Goal: Check status

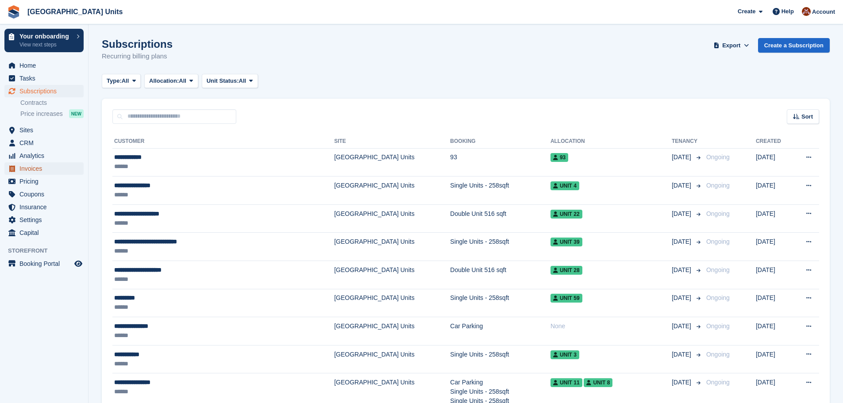
click at [34, 168] on span "Invoices" at bounding box center [45, 168] width 53 height 12
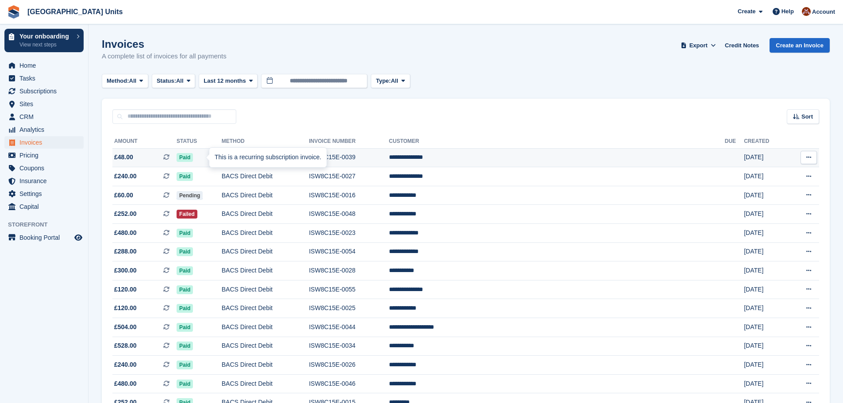
click at [321, 158] on div "This is a recurring subscription invoice." at bounding box center [267, 157] width 117 height 19
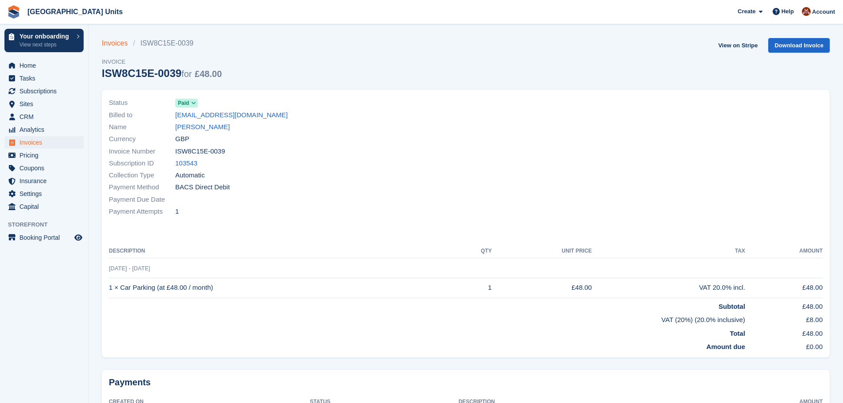
click at [113, 46] on link "Invoices" at bounding box center [117, 43] width 31 height 11
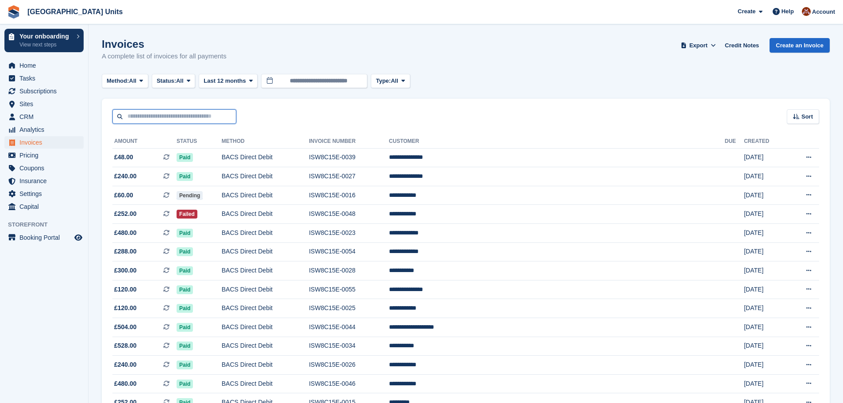
click at [215, 117] on input "text" at bounding box center [174, 116] width 124 height 15
type input "***"
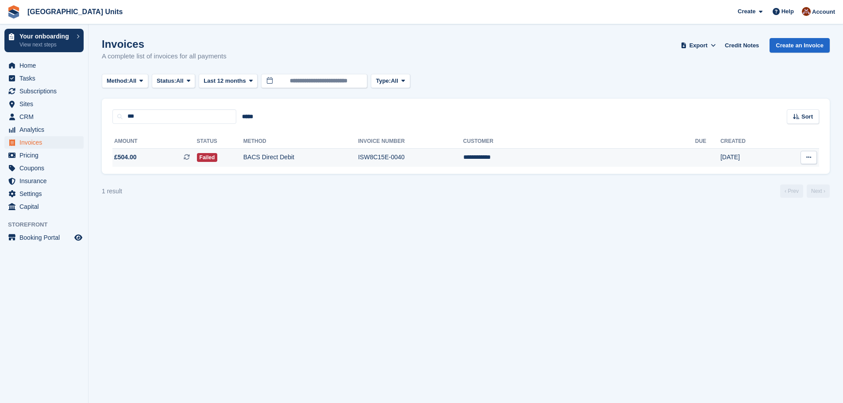
click at [243, 153] on td "Failed" at bounding box center [220, 157] width 46 height 19
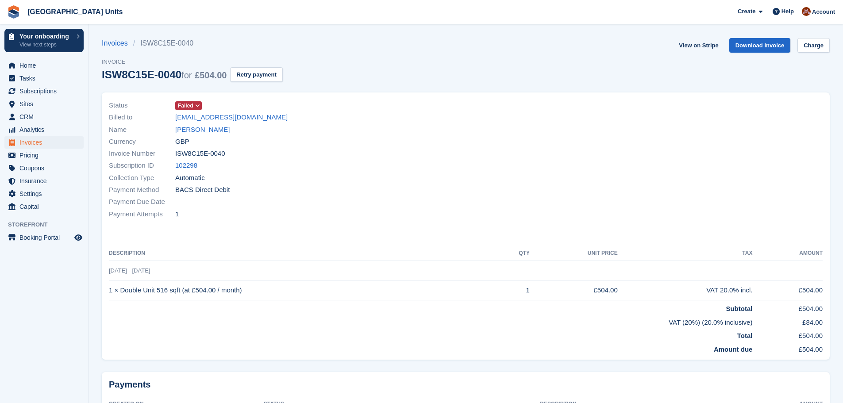
click at [200, 107] on span at bounding box center [197, 105] width 7 height 7
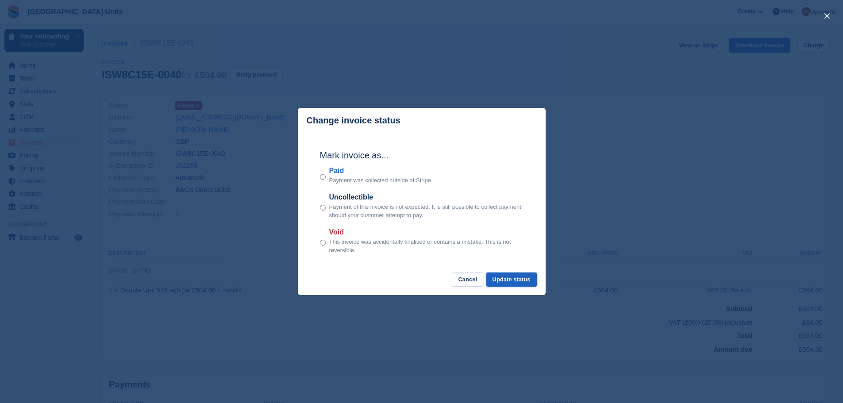
click at [510, 282] on button "Update status" at bounding box center [511, 280] width 50 height 15
